Goal: Task Accomplishment & Management: Manage account settings

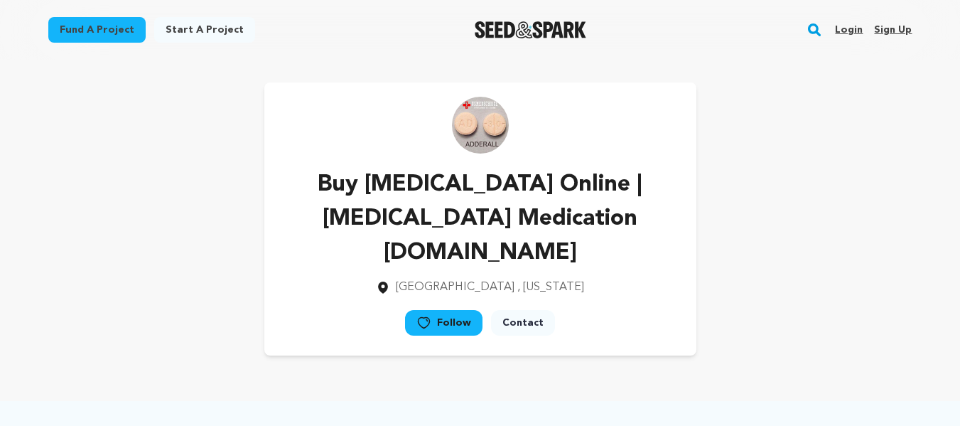
click at [896, 29] on link "Sign up" at bounding box center [893, 29] width 38 height 23
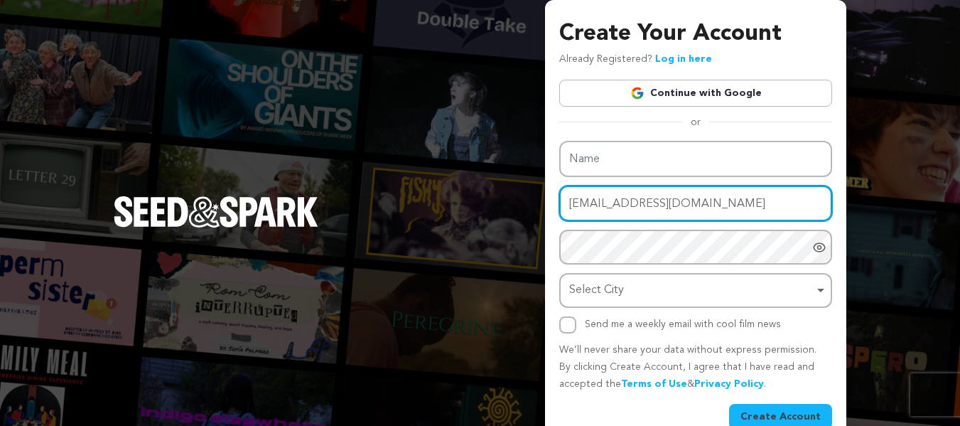
click at [618, 197] on input "[EMAIL_ADDRESS][DOMAIN_NAME]" at bounding box center [696, 204] width 273 height 36
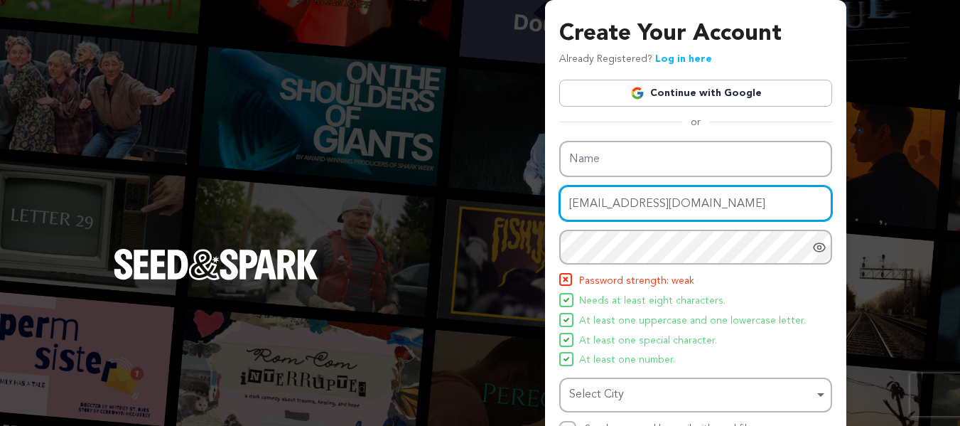
click at [618, 197] on input "nancywadhe0+k118@gmail.com" at bounding box center [696, 204] width 273 height 36
paste input "81"
type input "nancywadhe0+k181@gmail.com"
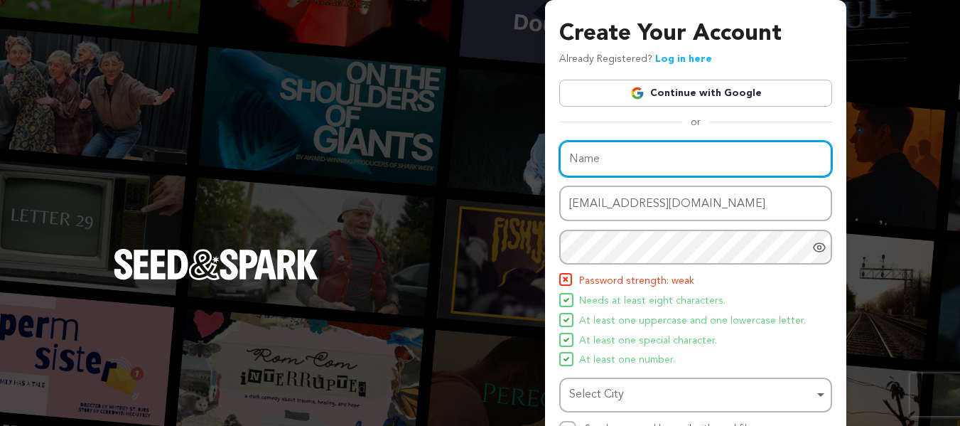
click at [606, 147] on input "Name" at bounding box center [696, 159] width 273 height 36
paste input "Buy Cheap Fioricet Online | The Green Seller"
type input "Buy Cheap Fioricet Online | The Green Seller"
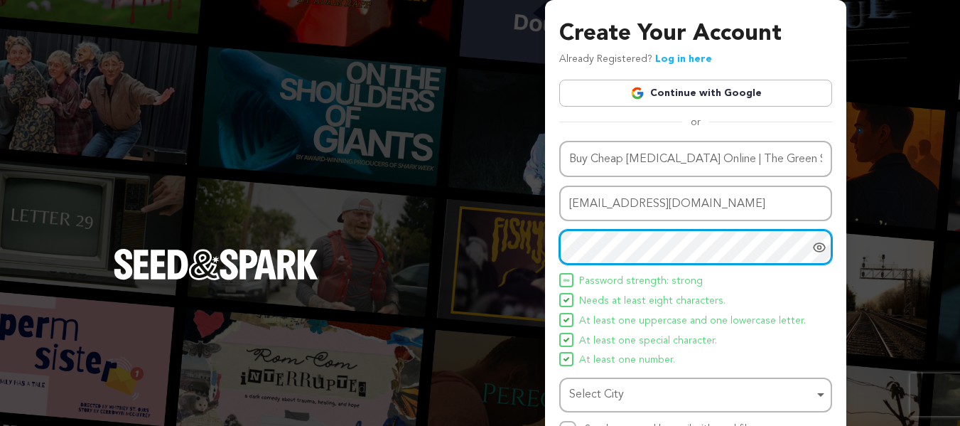
click at [632, 379] on div "Select City Select City Remove item" at bounding box center [696, 395] width 273 height 35
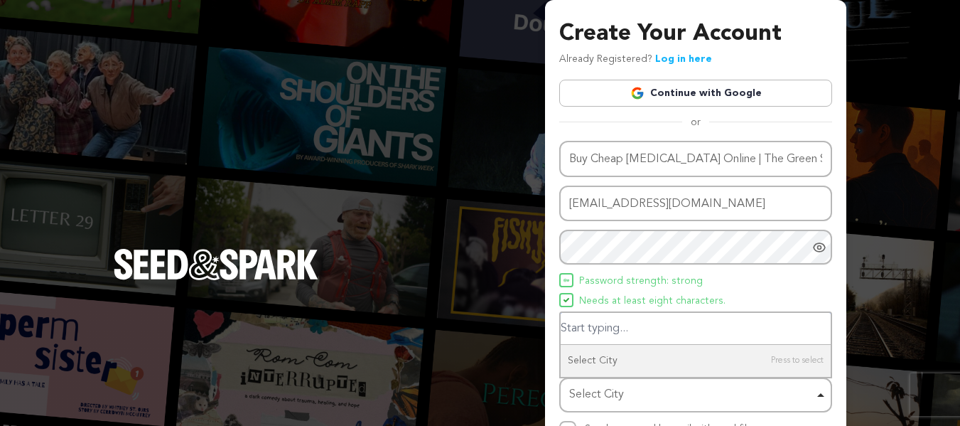
click at [593, 326] on input "Select City" at bounding box center [696, 329] width 270 height 32
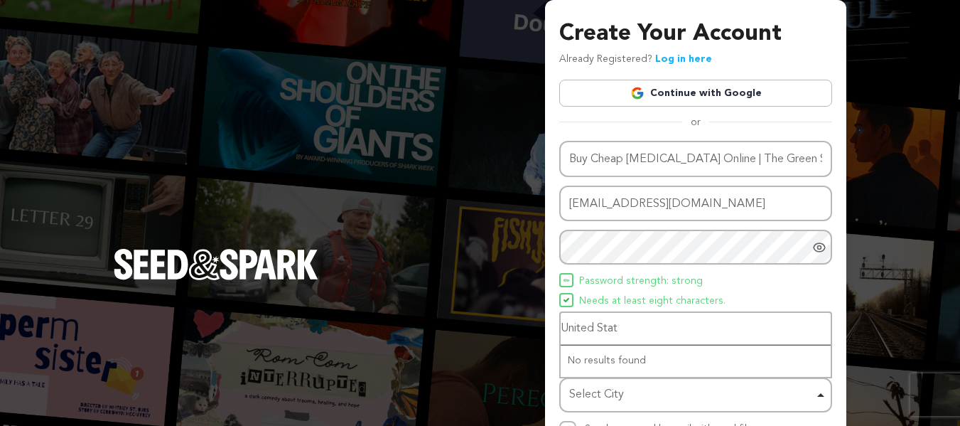
type input "United State"
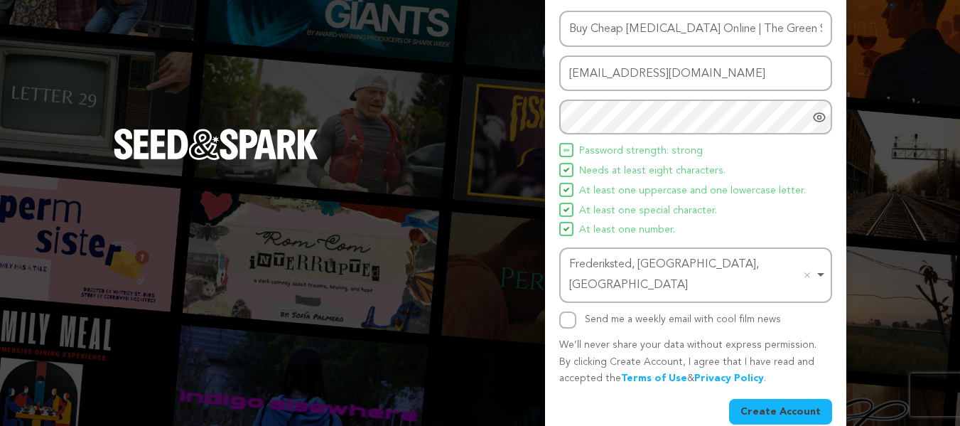
scroll to position [131, 0]
click at [568, 311] on input "Send me a weekly email with cool film news" at bounding box center [568, 319] width 17 height 17
checkbox input "true"
click at [754, 398] on button "Create Account" at bounding box center [780, 411] width 103 height 26
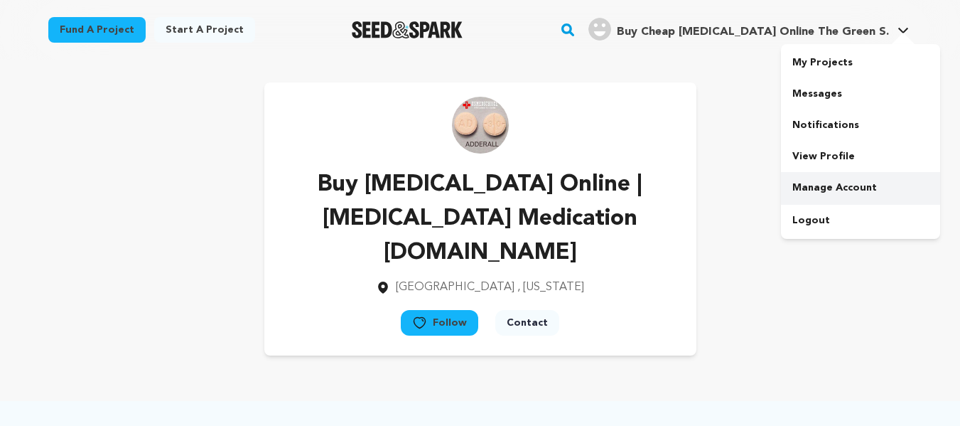
click at [836, 184] on link "Manage Account" at bounding box center [860, 187] width 159 height 31
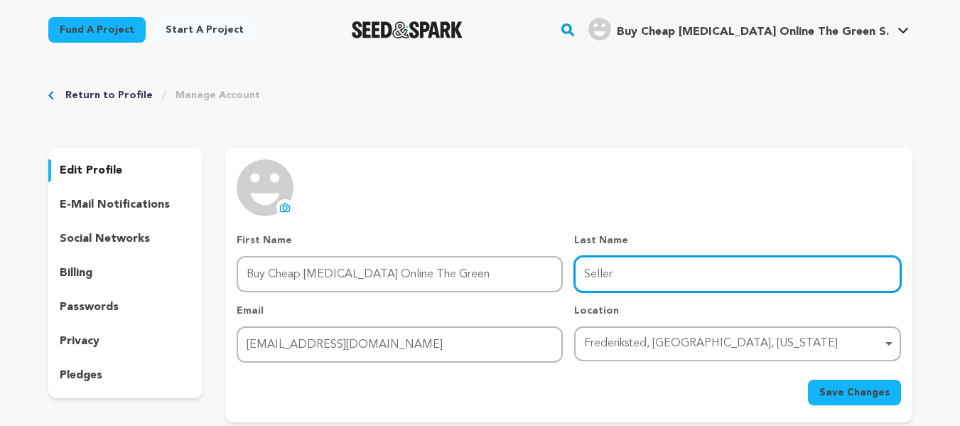
click at [635, 272] on input "Seller" at bounding box center [737, 274] width 326 height 36
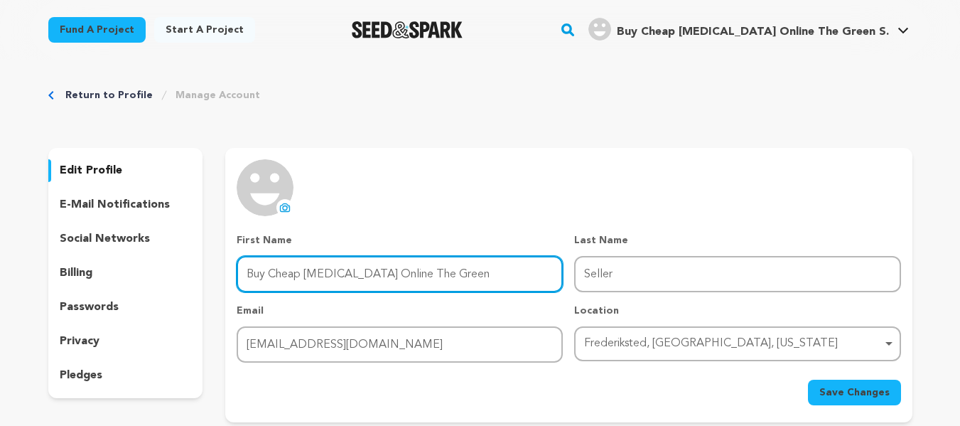
click at [385, 275] on input "Buy Cheap Fioricet Online The Green" at bounding box center [400, 274] width 326 height 36
type input "Buy Cheap Fioricet Online | The Green"
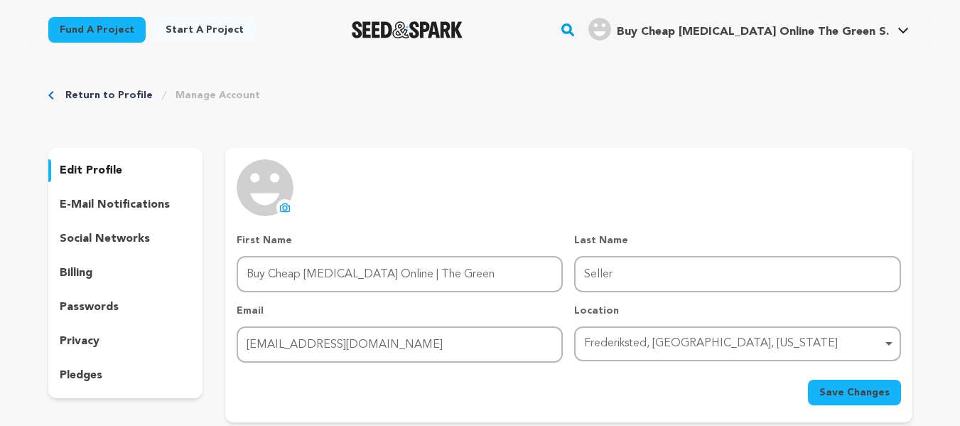
click at [281, 212] on icon at bounding box center [284, 207] width 11 height 11
click at [856, 395] on span "Save Changes" at bounding box center [855, 392] width 70 height 14
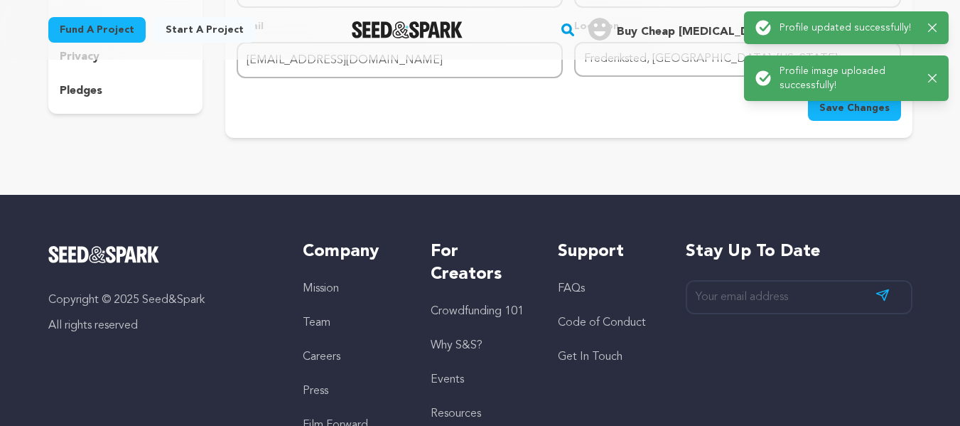
scroll to position [71, 0]
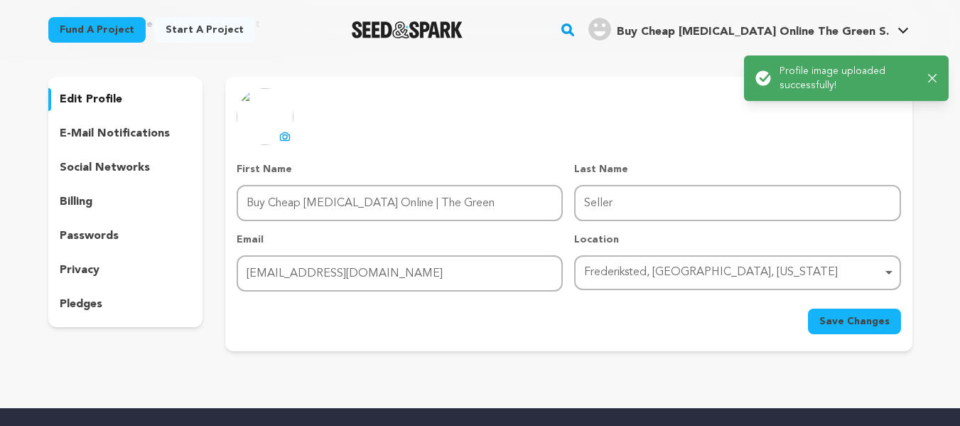
click at [933, 25] on icon "button" at bounding box center [928, 27] width 9 height 9
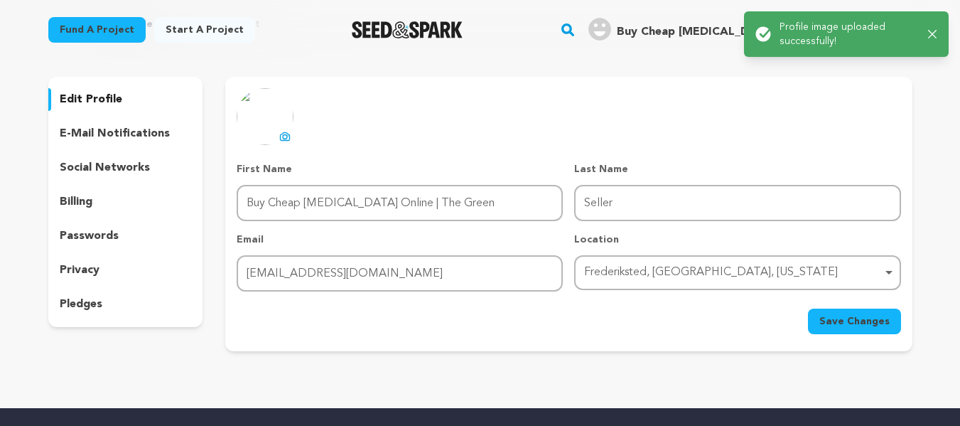
click at [936, 31] on icon "button" at bounding box center [932, 34] width 9 height 9
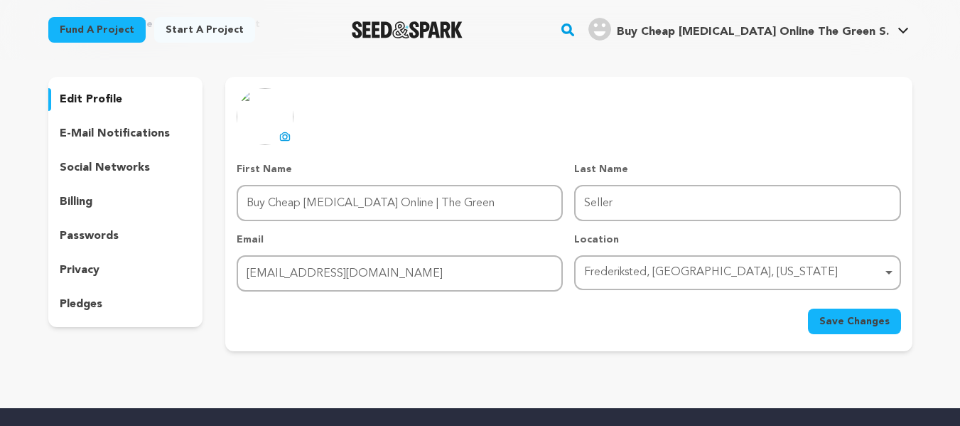
click at [821, 35] on span "Buy Cheap Fioricet Online The Green S." at bounding box center [753, 31] width 272 height 11
